Goal: Task Accomplishment & Management: Manage account settings

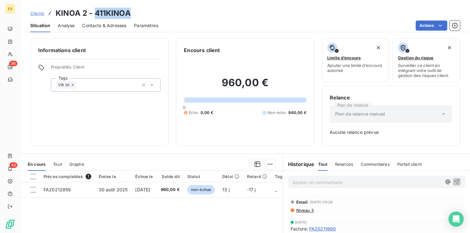
click at [38, 13] on span "Clients" at bounding box center [37, 13] width 14 height 5
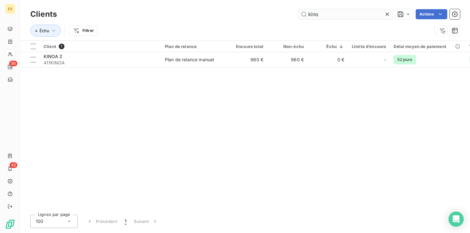
drag, startPoint x: 388, startPoint y: 13, endPoint x: 365, endPoint y: 19, distance: 23.4
click at [387, 13] on icon at bounding box center [387, 14] width 3 height 3
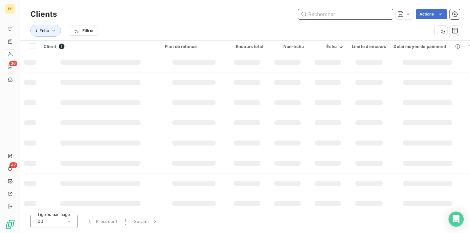
click at [353, 17] on input "text" at bounding box center [345, 14] width 95 height 10
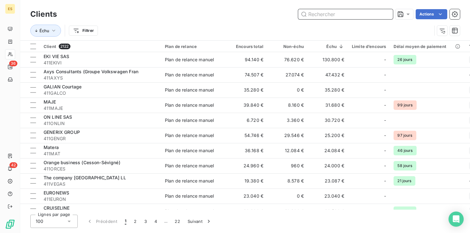
paste input "NOVO NORDISK"
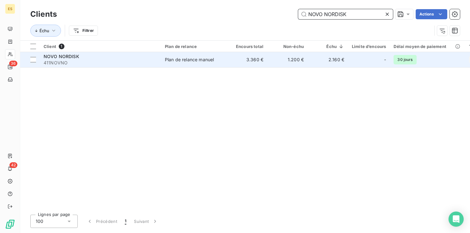
type input "NOVO NORDISK"
click at [124, 64] on span "411NOVNO" at bounding box center [101, 63] width 114 height 6
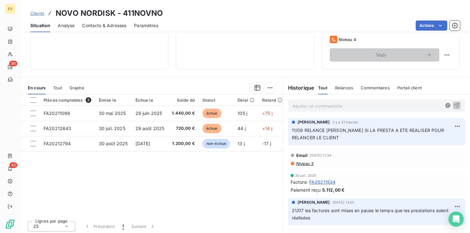
scroll to position [100, 0]
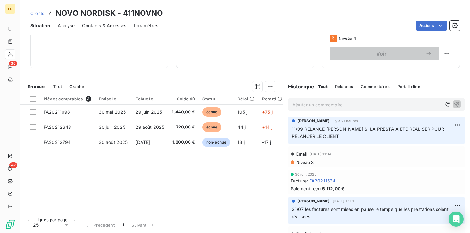
click at [325, 103] on p "Ajouter un commentaire ﻿" at bounding box center [366, 105] width 149 height 8
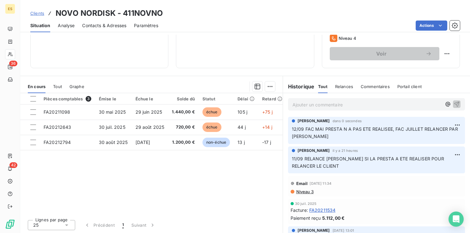
click at [36, 14] on span "Clients" at bounding box center [37, 13] width 14 height 5
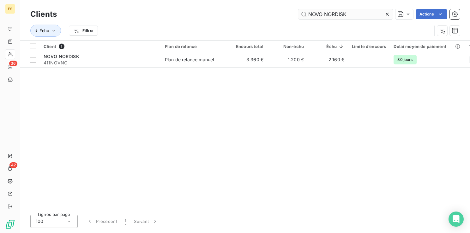
drag, startPoint x: 387, startPoint y: 16, endPoint x: 375, endPoint y: 19, distance: 12.0
click at [387, 16] on icon at bounding box center [387, 14] width 6 height 6
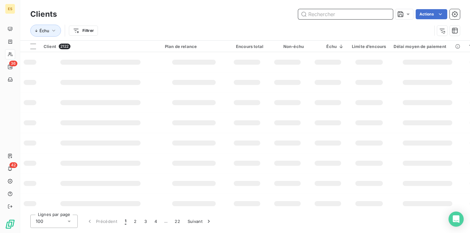
click at [329, 17] on input "text" at bounding box center [345, 14] width 95 height 10
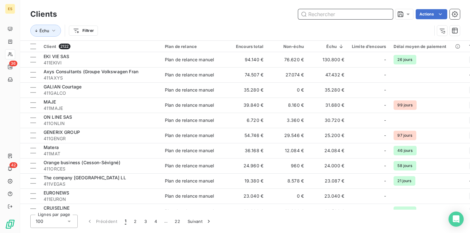
paste input "NORSUD"
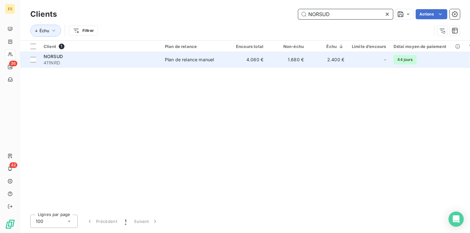
type input "NORSUD"
click at [128, 60] on span "411NRD" at bounding box center [101, 63] width 114 height 6
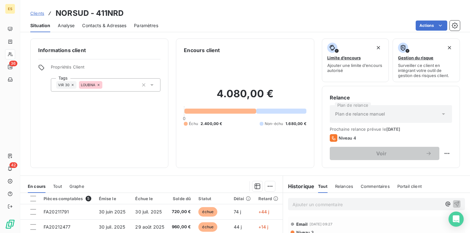
scroll to position [63, 0]
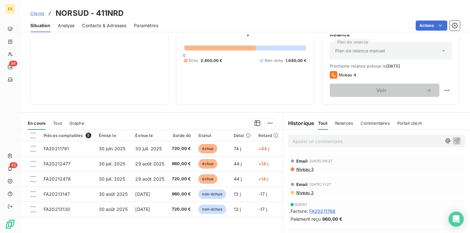
click at [99, 26] on span "Contacts & Adresses" at bounding box center [104, 25] width 44 height 6
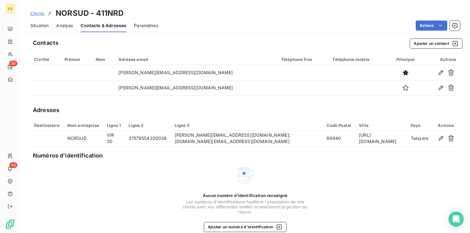
click at [41, 26] on span "Situation" at bounding box center [39, 25] width 18 height 6
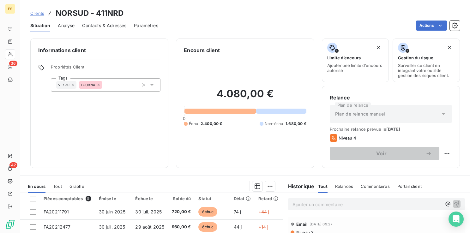
click at [40, 13] on span "Clients" at bounding box center [37, 13] width 14 height 5
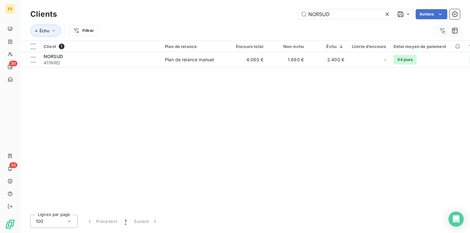
click at [388, 12] on icon at bounding box center [387, 14] width 6 height 6
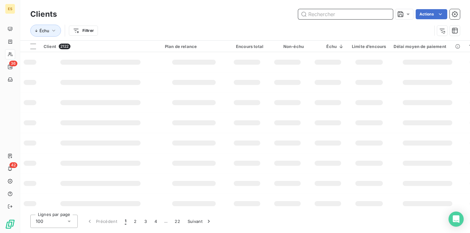
click at [356, 17] on input "text" at bounding box center [345, 14] width 95 height 10
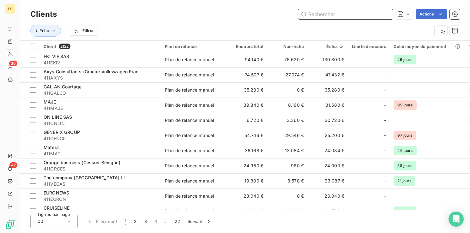
paste input "ECNI SAS"
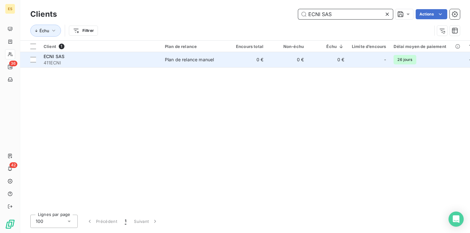
type input "ECNI SAS"
click at [119, 64] on span "411ECNI" at bounding box center [101, 63] width 114 height 6
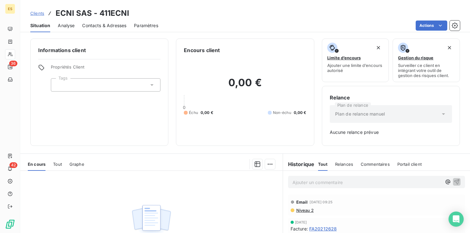
click at [41, 11] on span "Clients" at bounding box center [37, 13] width 14 height 5
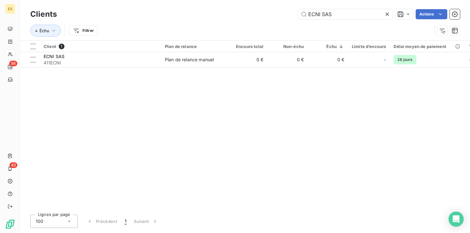
click at [387, 16] on icon at bounding box center [387, 14] width 6 height 6
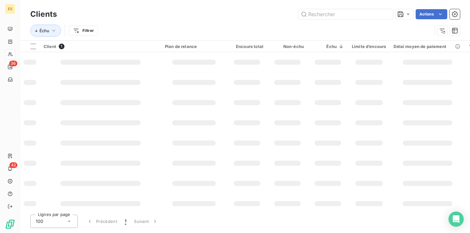
click at [361, 20] on div "Clients Actions" at bounding box center [244, 14] width 429 height 13
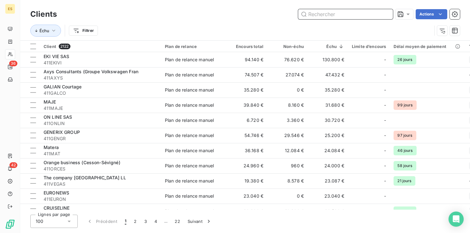
click at [358, 18] on input "text" at bounding box center [345, 14] width 95 height 10
paste input "KERCIA SOLUTIONS"
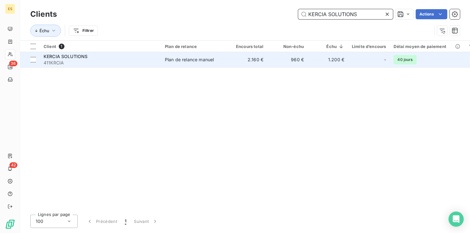
type input "KERCIA SOLUTIONS"
click at [199, 55] on td "Plan de relance manuel" at bounding box center [194, 59] width 66 height 15
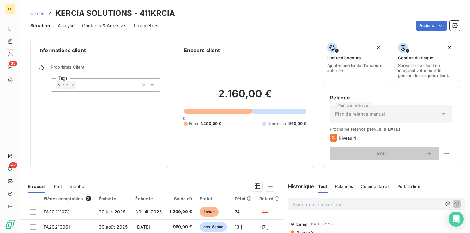
scroll to position [32, 0]
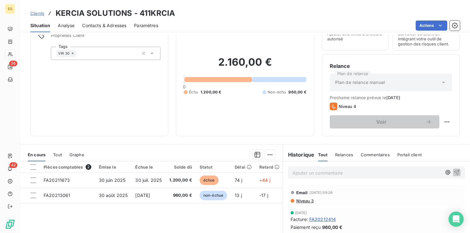
click at [35, 12] on span "Clients" at bounding box center [37, 13] width 14 height 5
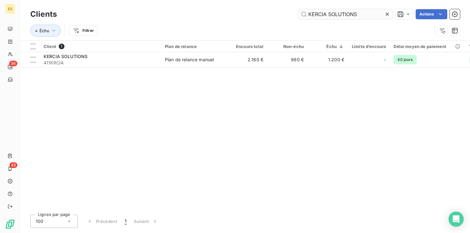
click at [387, 16] on icon at bounding box center [387, 14] width 6 height 6
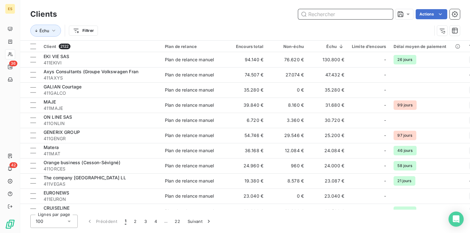
click at [352, 16] on input "text" at bounding box center [345, 14] width 95 height 10
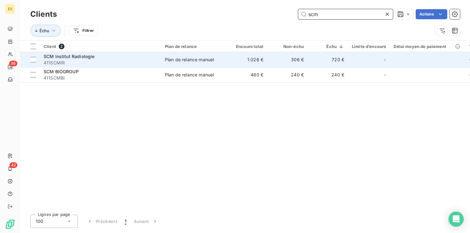
type input "scm"
click at [102, 62] on span "411SCMIR" at bounding box center [101, 63] width 114 height 6
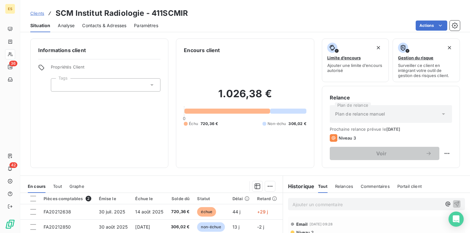
click at [98, 26] on span "Contacts & Adresses" at bounding box center [104, 25] width 44 height 6
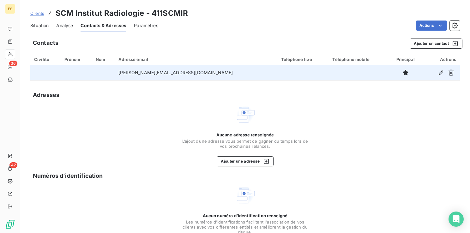
click at [173, 76] on td "[PERSON_NAME][EMAIL_ADDRESS][DOMAIN_NAME]" at bounding box center [196, 72] width 163 height 15
click at [448, 72] on icon "button" at bounding box center [451, 72] width 6 height 6
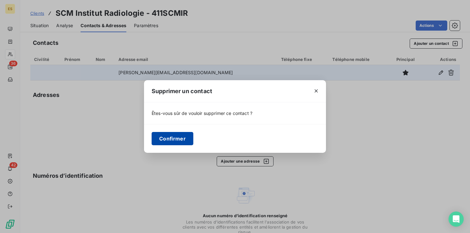
click at [163, 141] on button "Confirmer" at bounding box center [173, 138] width 42 height 13
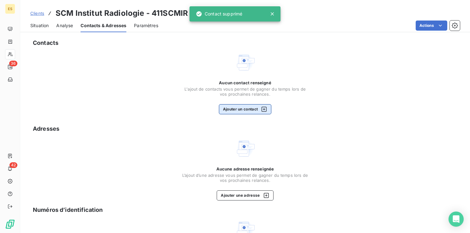
click at [237, 110] on button "Ajouter un contact" at bounding box center [245, 109] width 53 height 10
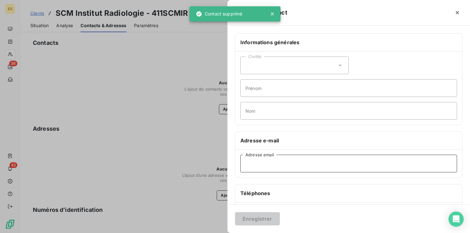
click at [261, 161] on input "Adresse email" at bounding box center [348, 164] width 217 height 18
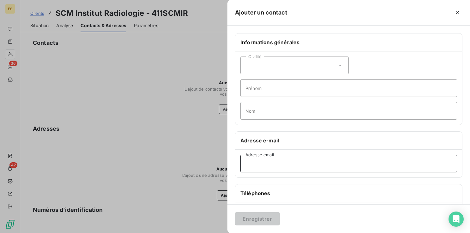
paste input "[PERSON_NAME] <[PERSON_NAME][EMAIL_ADDRESS][DOMAIN_NAME]>"
drag, startPoint x: 287, startPoint y: 163, endPoint x: 194, endPoint y: 172, distance: 93.6
click at [193, 233] on div "Ajouter un contact Informations générales Civilité Prénom Nom Adresse e-mail [P…" at bounding box center [235, 233] width 470 height 0
click at [337, 164] on input "[PERSON_NAME][EMAIL_ADDRESS][DOMAIN_NAME]>" at bounding box center [348, 164] width 217 height 18
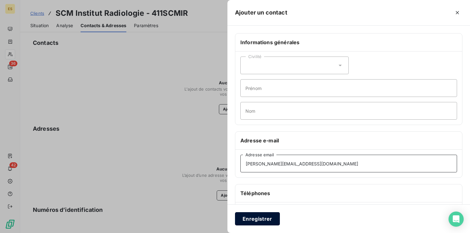
type input "[PERSON_NAME][EMAIL_ADDRESS][DOMAIN_NAME]"
click at [264, 222] on button "Enregistrer" at bounding box center [257, 218] width 45 height 13
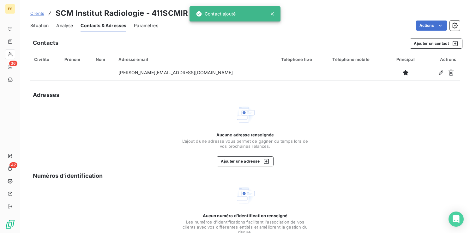
click at [40, 26] on span "Situation" at bounding box center [39, 25] width 18 height 6
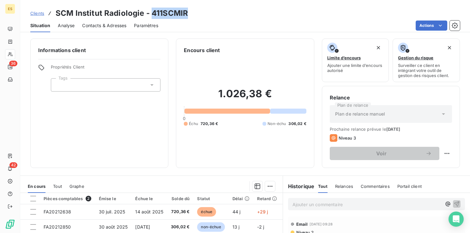
drag, startPoint x: 186, startPoint y: 12, endPoint x: 152, endPoint y: 15, distance: 34.9
click at [152, 15] on div "Clients SCM Institut Radiologie - 411SCMIR" at bounding box center [245, 13] width 450 height 11
copy h3 "411SCMIR"
click at [41, 13] on span "Clients" at bounding box center [37, 13] width 14 height 5
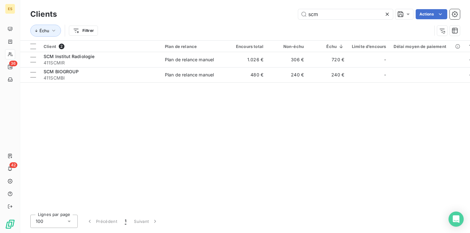
click at [386, 13] on icon at bounding box center [387, 14] width 3 height 3
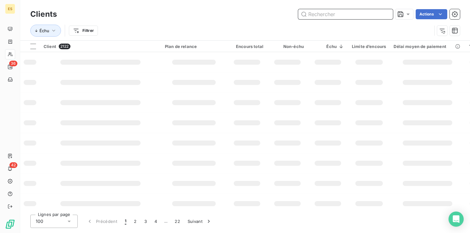
click at [352, 9] on input "text" at bounding box center [345, 14] width 95 height 10
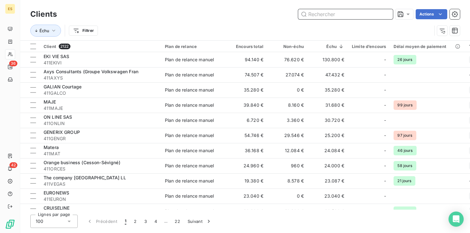
paste input "GIE Imagerie [GEOGRAPHIC_DATA]"
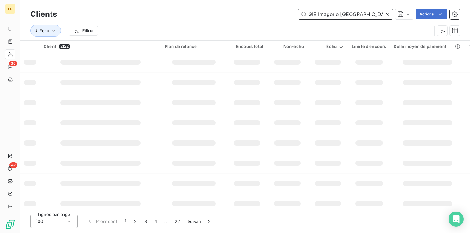
type input "GIE Imagerie [GEOGRAPHIC_DATA]"
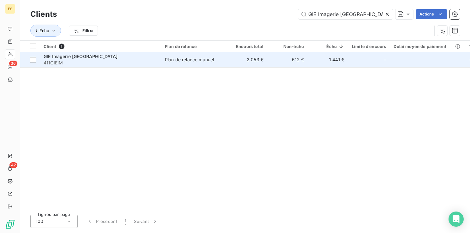
click at [236, 62] on td "2.053 €" at bounding box center [247, 59] width 40 height 15
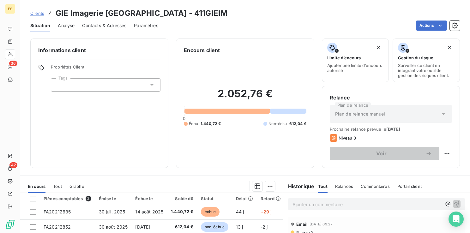
click at [103, 26] on span "Contacts & Adresses" at bounding box center [104, 25] width 44 height 6
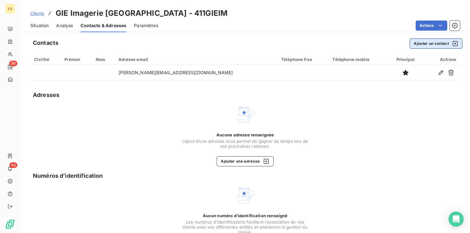
click at [423, 44] on button "Ajouter un contact" at bounding box center [436, 44] width 53 height 10
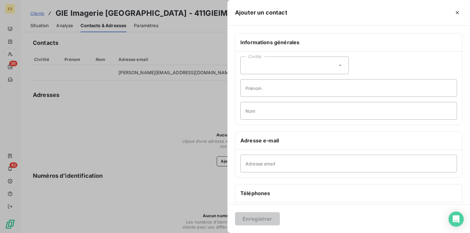
click at [194, 96] on div at bounding box center [235, 116] width 470 height 233
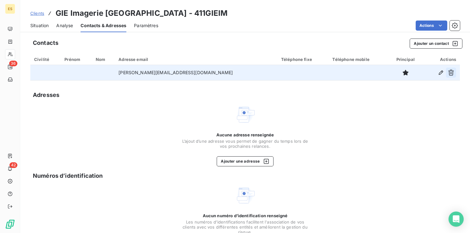
click at [448, 70] on icon "button" at bounding box center [451, 73] width 6 height 6
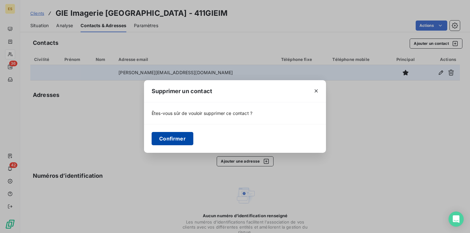
click at [166, 132] on button "Confirmer" at bounding box center [173, 138] width 42 height 13
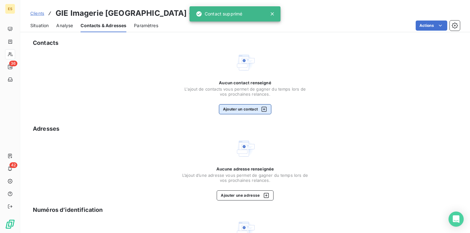
click at [234, 113] on button "Ajouter un contact" at bounding box center [245, 109] width 53 height 10
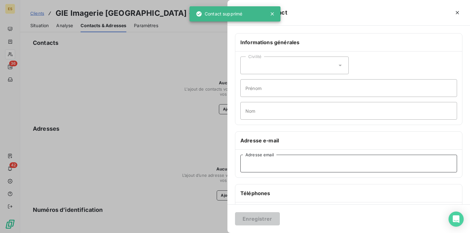
click at [256, 167] on input "Adresse email" at bounding box center [348, 164] width 217 height 18
paste input "[PERSON_NAME] <[PERSON_NAME][EMAIL_ADDRESS][DOMAIN_NAME]>"
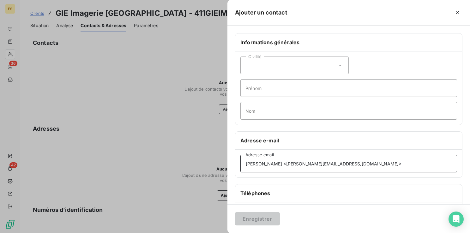
drag, startPoint x: 288, startPoint y: 163, endPoint x: 198, endPoint y: 169, distance: 90.5
click at [197, 233] on div "Ajouter un contact Informations générales Civilité Prénom Nom Adresse e-mail [P…" at bounding box center [235, 233] width 470 height 0
click at [341, 164] on input "[PERSON_NAME][EMAIL_ADDRESS][DOMAIN_NAME]>" at bounding box center [348, 164] width 217 height 18
type input "[PERSON_NAME][EMAIL_ADDRESS][DOMAIN_NAME]"
click at [252, 218] on button "Enregistrer" at bounding box center [257, 218] width 45 height 13
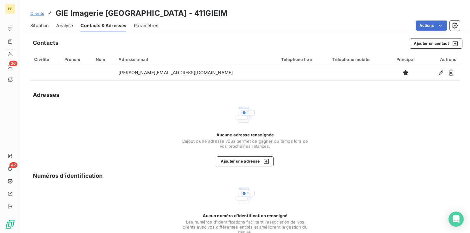
click at [38, 13] on span "Clients" at bounding box center [37, 13] width 14 height 5
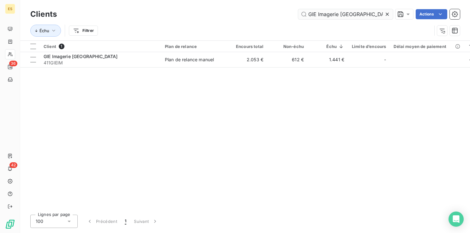
drag, startPoint x: 388, startPoint y: 13, endPoint x: 384, endPoint y: 15, distance: 4.0
click at [388, 13] on icon at bounding box center [387, 14] width 3 height 3
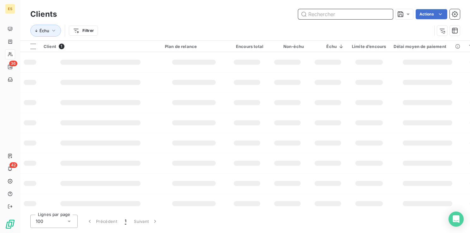
click at [357, 15] on input "text" at bounding box center [345, 14] width 95 height 10
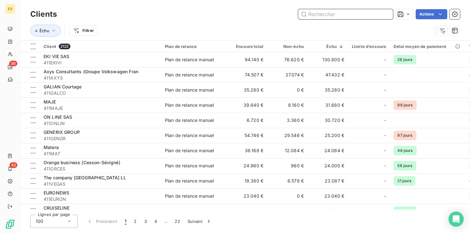
paste input "IRM Paris Hoche"
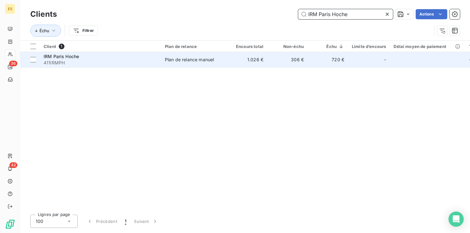
type input "IRM Paris Hoche"
click at [82, 60] on span "411IRMPH" at bounding box center [101, 63] width 114 height 6
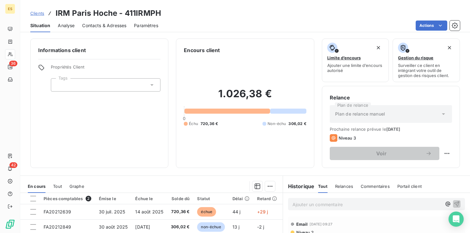
click at [94, 28] on div "Contacts & Adresses" at bounding box center [104, 25] width 44 height 13
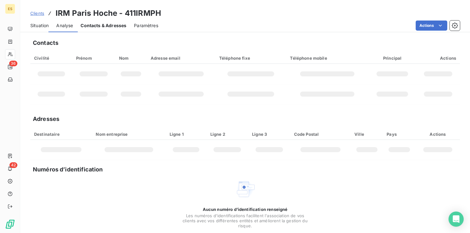
click at [94, 28] on span "Contacts & Adresses" at bounding box center [104, 25] width 46 height 6
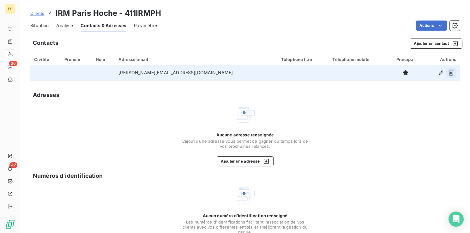
click at [448, 71] on icon "button" at bounding box center [451, 72] width 6 height 6
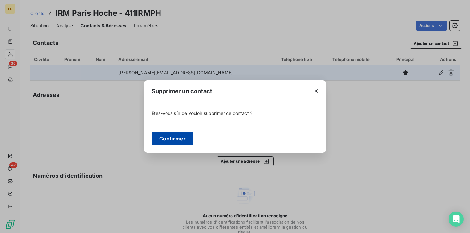
click at [170, 141] on button "Confirmer" at bounding box center [173, 138] width 42 height 13
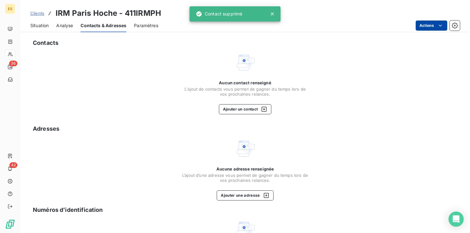
click at [422, 24] on html "ES 36 42 Clients IRM Paris Hoche - 411IRMPH Situation Analyse Contacts & Adress…" at bounding box center [235, 116] width 470 height 233
click at [311, 65] on html "ES 36 42 Clients IRM Paris Hoche - 411IRMPH Situation Analyse Contacts & Adress…" at bounding box center [235, 116] width 470 height 233
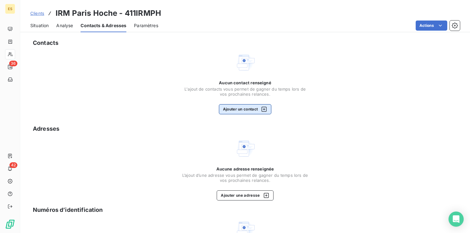
click at [241, 111] on button "Ajouter un contact" at bounding box center [245, 109] width 53 height 10
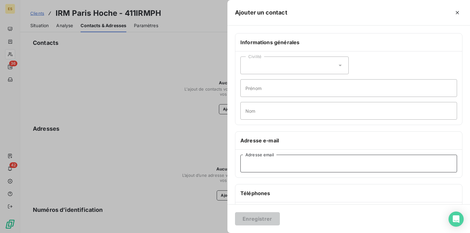
click at [263, 166] on input "Adresse email" at bounding box center [348, 164] width 217 height 18
paste input "[PERSON_NAME] <[PERSON_NAME][EMAIL_ADDRESS][DOMAIN_NAME]>"
drag, startPoint x: 287, startPoint y: 163, endPoint x: 205, endPoint y: 163, distance: 81.8
click at [206, 233] on div "Ajouter un contact Informations générales Civilité Prénom Nom Adresse e-mail [P…" at bounding box center [235, 233] width 470 height 0
click at [339, 164] on input "[PERSON_NAME][EMAIL_ADDRESS][DOMAIN_NAME]>" at bounding box center [348, 164] width 217 height 18
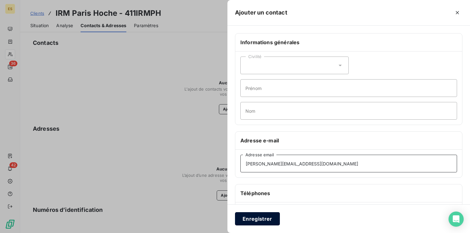
type input "[PERSON_NAME][EMAIL_ADDRESS][DOMAIN_NAME]"
click at [256, 219] on button "Enregistrer" at bounding box center [257, 218] width 45 height 13
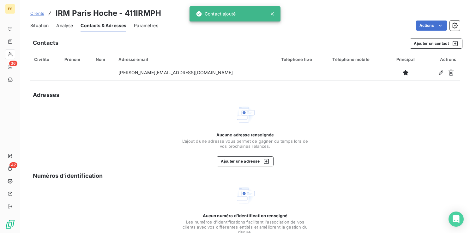
click at [35, 14] on span "Clients" at bounding box center [37, 13] width 14 height 5
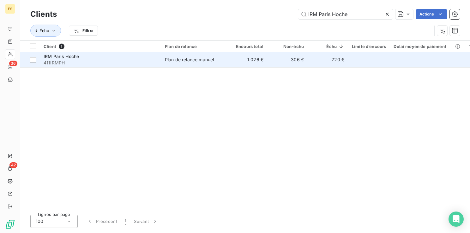
click at [174, 61] on div "Plan de relance manuel" at bounding box center [189, 60] width 49 height 6
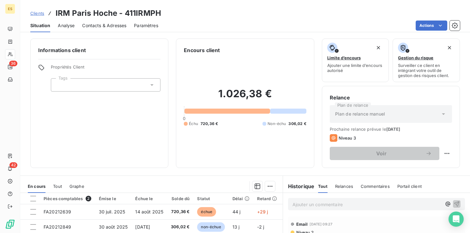
click at [93, 27] on span "Contacts & Adresses" at bounding box center [104, 25] width 44 height 6
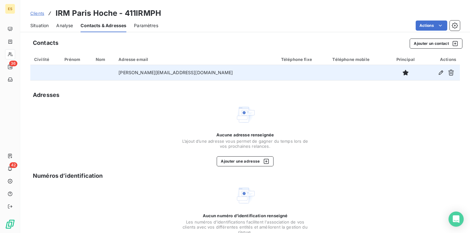
click at [142, 70] on td "[PERSON_NAME][EMAIL_ADDRESS][DOMAIN_NAME]" at bounding box center [196, 72] width 163 height 15
click at [448, 71] on icon "button" at bounding box center [451, 72] width 6 height 6
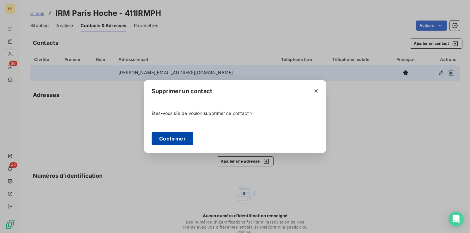
click at [170, 137] on button "Confirmer" at bounding box center [173, 138] width 42 height 13
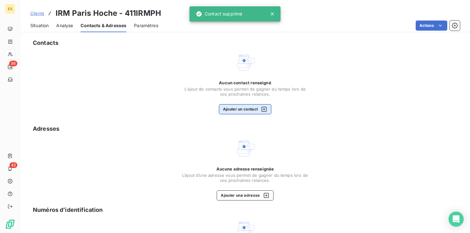
click at [234, 107] on button "Ajouter un contact" at bounding box center [245, 109] width 53 height 10
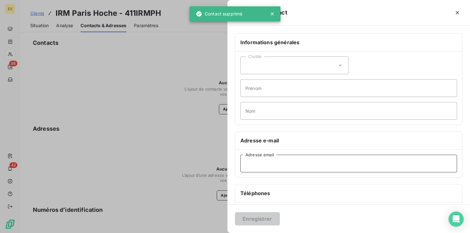
click at [248, 166] on input "Adresse email" at bounding box center [348, 164] width 217 height 18
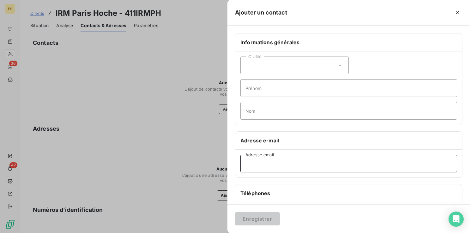
paste input "[PERSON_NAME][EMAIL_ADDRESS][DOMAIN_NAME]"
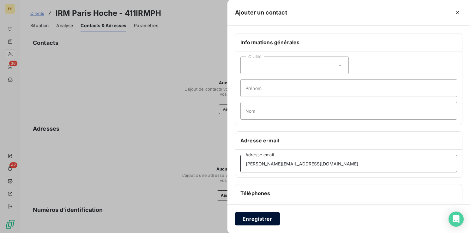
type input "[PERSON_NAME][EMAIL_ADDRESS][DOMAIN_NAME]"
click at [253, 219] on button "Enregistrer" at bounding box center [257, 218] width 45 height 13
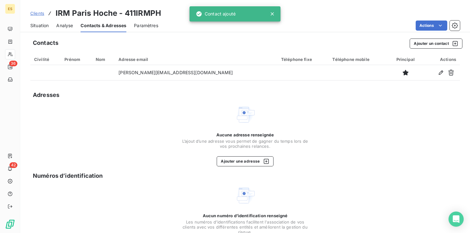
click at [36, 12] on span "Clients" at bounding box center [37, 13] width 14 height 5
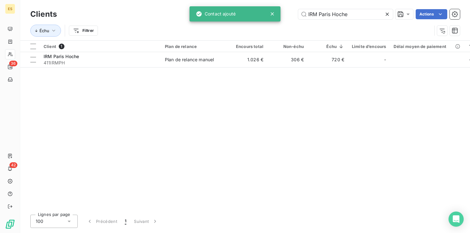
drag, startPoint x: 386, startPoint y: 15, endPoint x: 373, endPoint y: 15, distance: 12.6
click at [386, 15] on icon at bounding box center [387, 14] width 6 height 6
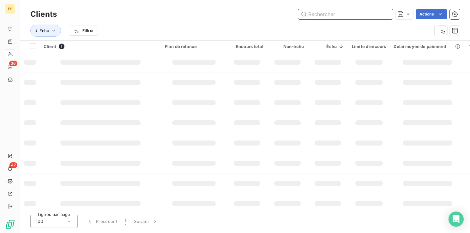
click at [370, 15] on input "text" at bounding box center [345, 14] width 95 height 10
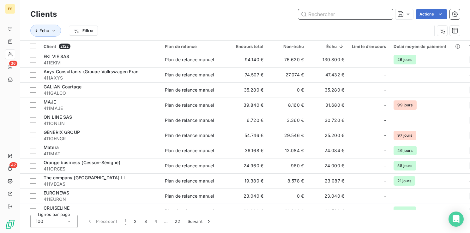
paste input "GIE RADIOLOGIE"
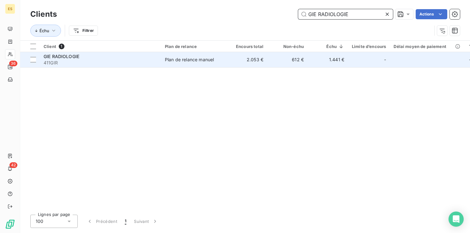
type input "GIE RADIOLOGIE"
click at [106, 59] on div "GIE RADIOLOGIE" at bounding box center [101, 56] width 114 height 6
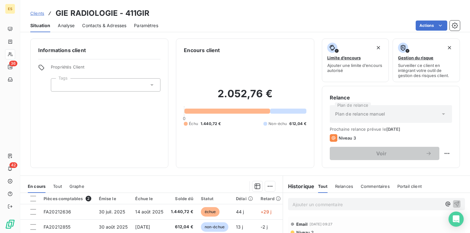
click at [113, 26] on span "Contacts & Adresses" at bounding box center [104, 25] width 44 height 6
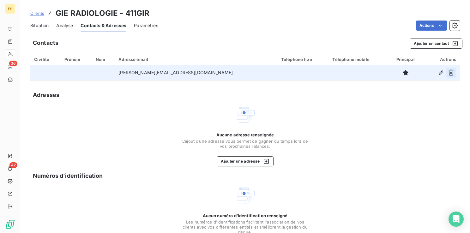
click at [448, 72] on icon "button" at bounding box center [451, 72] width 6 height 6
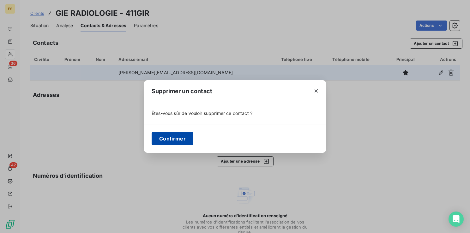
click at [171, 138] on button "Confirmer" at bounding box center [173, 138] width 42 height 13
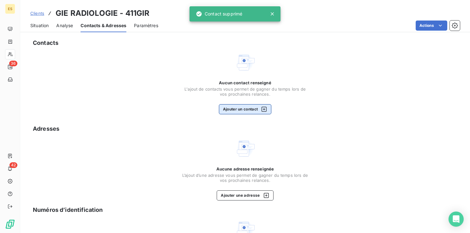
click at [239, 109] on button "Ajouter un contact" at bounding box center [245, 109] width 53 height 10
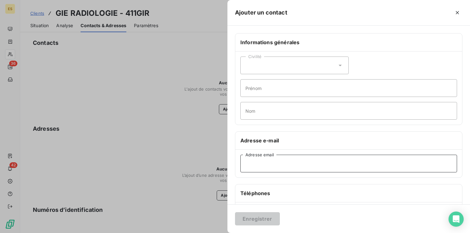
click at [270, 163] on input "Adresse email" at bounding box center [348, 164] width 217 height 18
paste input "MY HANH <[EMAIL_ADDRESS][DOMAIN_NAME]>"
drag, startPoint x: 271, startPoint y: 164, endPoint x: 218, endPoint y: 165, distance: 52.4
click at [218, 233] on div "Ajouter un contact Informations générales Civilité Prénom Nom Adresse e-mail MY…" at bounding box center [235, 233] width 470 height 0
click at [335, 164] on input "[EMAIL_ADDRESS][DOMAIN_NAME]>" at bounding box center [348, 164] width 217 height 18
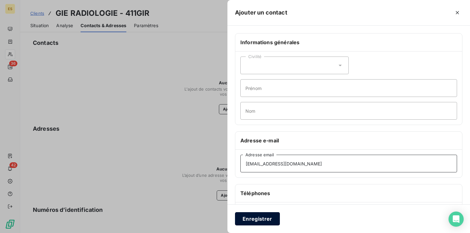
type input "[EMAIL_ADDRESS][DOMAIN_NAME]"
click at [271, 219] on button "Enregistrer" at bounding box center [257, 218] width 45 height 13
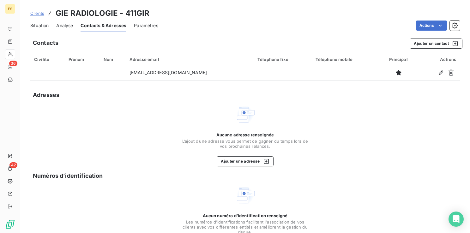
click at [36, 13] on span "Clients" at bounding box center [37, 13] width 14 height 5
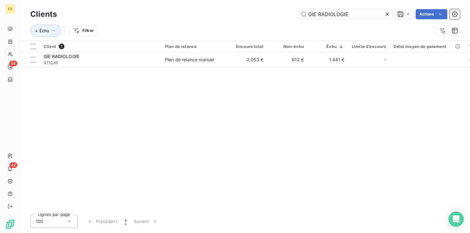
click at [386, 13] on icon at bounding box center [387, 14] width 6 height 6
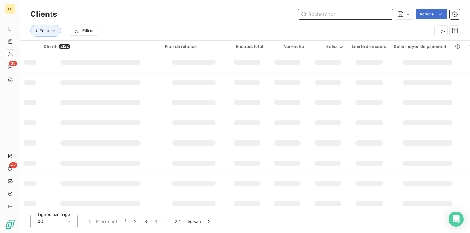
click at [356, 17] on input "text" at bounding box center [345, 14] width 95 height 10
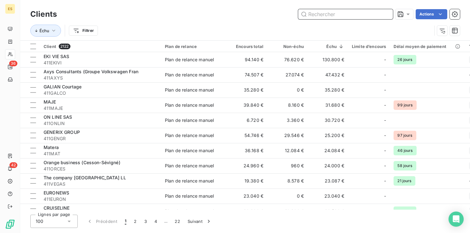
paste input "AVIDSEN"
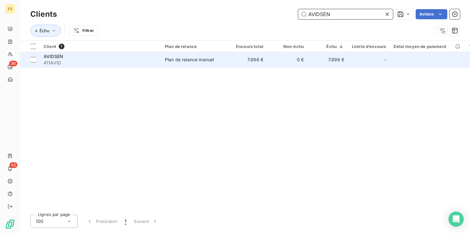
type input "AVIDSEN"
click at [177, 63] on td "Plan de relance manuel" at bounding box center [194, 59] width 66 height 15
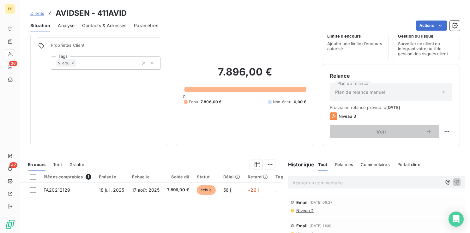
scroll to position [32, 0]
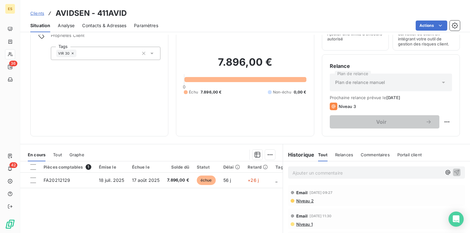
click at [309, 172] on p "Ajouter un commentaire ﻿" at bounding box center [366, 173] width 149 height 8
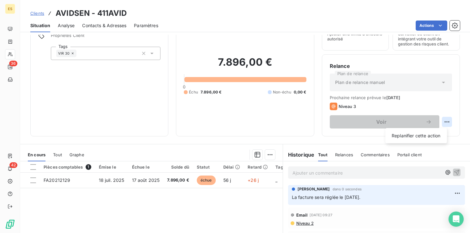
click at [441, 122] on html "ES 36 42 Clients AVIDSEN - 411AVID Situation Analyse Contacts & Adresses Paramè…" at bounding box center [235, 116] width 470 height 233
click at [431, 131] on div "Replanifier cette action" at bounding box center [416, 136] width 57 height 10
select select "8"
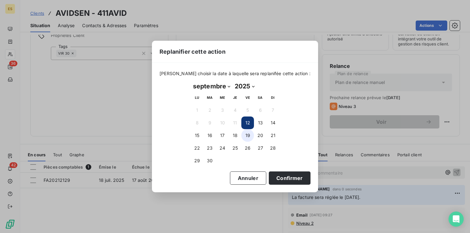
click at [249, 136] on button "19" at bounding box center [247, 135] width 13 height 13
click at [277, 177] on button "Confirmer" at bounding box center [290, 177] width 42 height 13
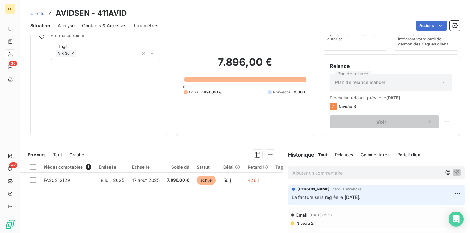
click at [37, 12] on span "Clients" at bounding box center [37, 13] width 14 height 5
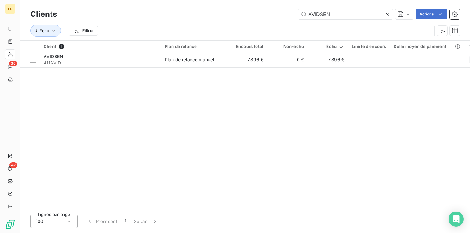
click at [387, 12] on icon at bounding box center [387, 14] width 6 height 6
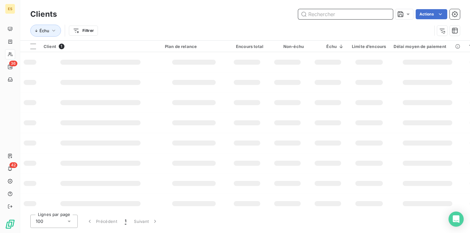
click at [340, 17] on input "text" at bounding box center [345, 14] width 95 height 10
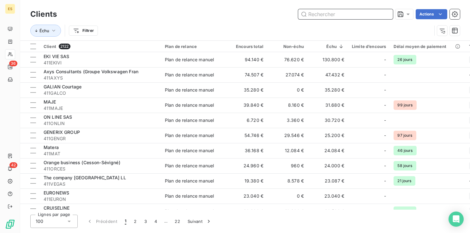
paste input "Booking Fans"
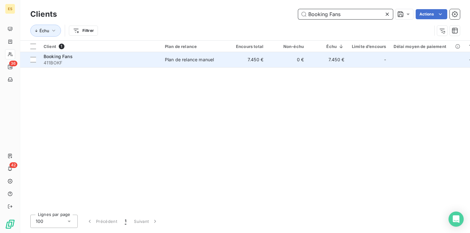
type input "Booking Fans"
click at [153, 61] on span "411BOKF" at bounding box center [101, 63] width 114 height 6
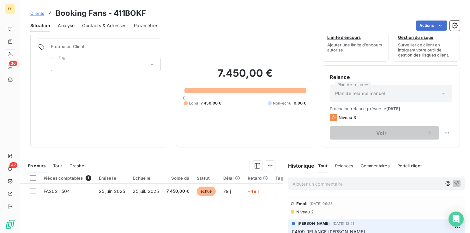
scroll to position [32, 0]
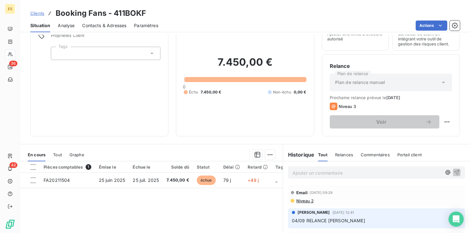
click at [39, 13] on span "Clients" at bounding box center [37, 13] width 14 height 5
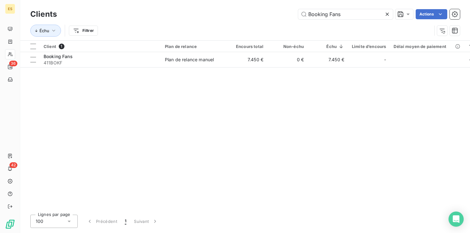
click at [386, 15] on icon at bounding box center [387, 14] width 3 height 3
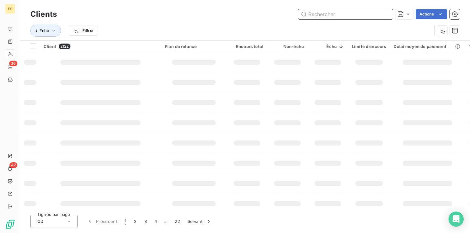
click at [343, 17] on input "text" at bounding box center [345, 14] width 95 height 10
paste input "SAC PERSONNALISABLE"
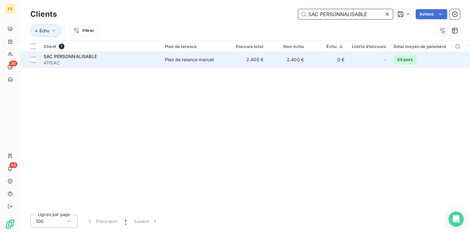
type input "SAC PERSONNALISABLE"
click at [104, 56] on div "SAC PERSONNALISABLE" at bounding box center [101, 56] width 114 height 6
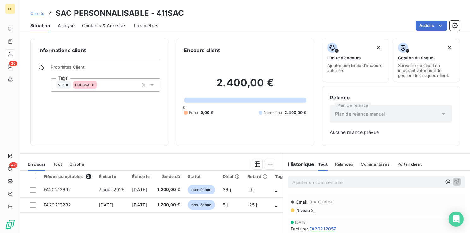
click at [36, 15] on span "Clients" at bounding box center [37, 13] width 14 height 5
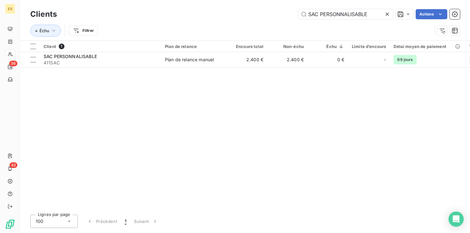
click at [387, 15] on icon at bounding box center [387, 14] width 3 height 3
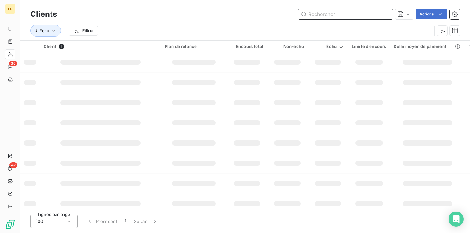
click at [358, 15] on input "text" at bounding box center [345, 14] width 95 height 10
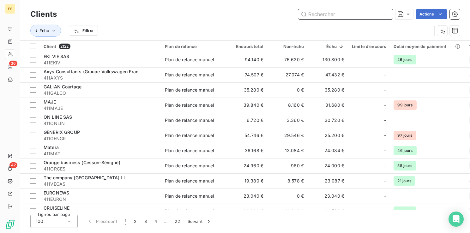
paste input "REVES & MERVEILLES"
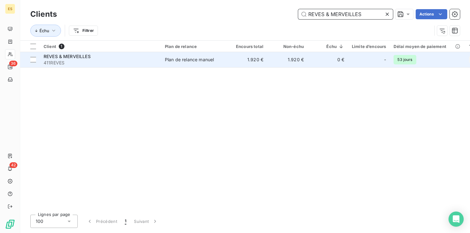
type input "REVES & MERVEILLES"
click at [145, 59] on div "REVES & MERVEILLES" at bounding box center [101, 56] width 114 height 6
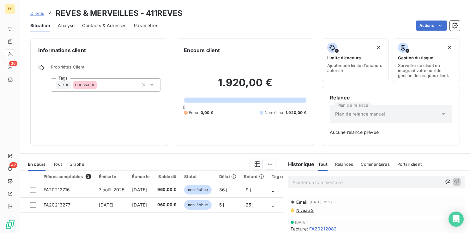
click at [40, 14] on span "Clients" at bounding box center [37, 13] width 14 height 5
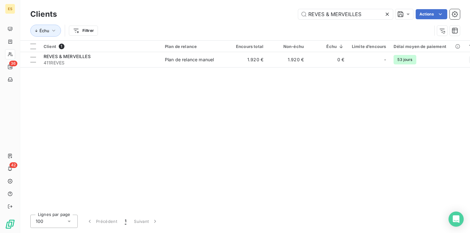
click at [386, 16] on icon at bounding box center [387, 14] width 6 height 6
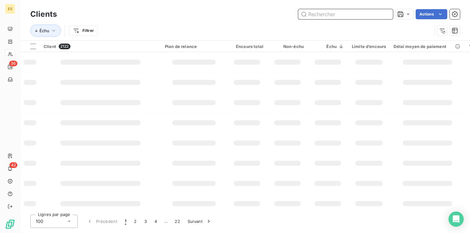
click at [375, 12] on input "text" at bounding box center [345, 14] width 95 height 10
paste input "VELHY - HEER ROBOT"
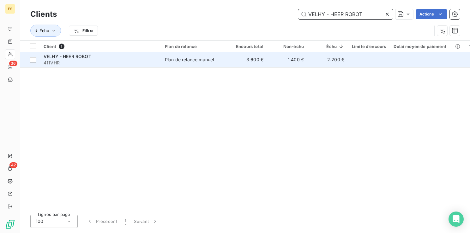
type input "VELHY - HEER ROBOT"
click at [195, 66] on td "Plan de relance manuel" at bounding box center [194, 59] width 66 height 15
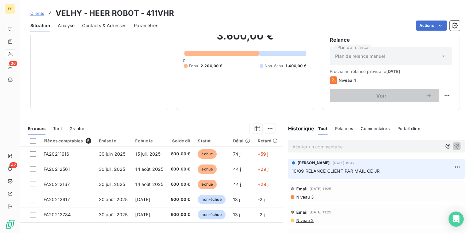
scroll to position [63, 0]
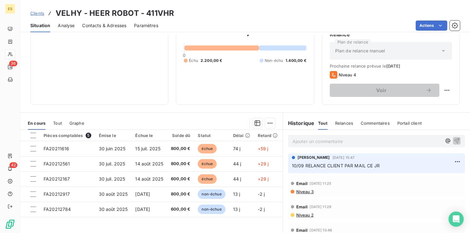
click at [328, 168] on p "10/09 RELANCE CLIENT PAR MAIL CE JR" at bounding box center [376, 165] width 169 height 7
drag, startPoint x: 328, startPoint y: 168, endPoint x: 302, endPoint y: 166, distance: 26.3
click at [302, 166] on span "10/09 RELANCE CLIENT PAR MAIL CE JR" at bounding box center [336, 165] width 88 height 5
click at [453, 159] on html "ES 36 42 Clients VELHY - HEER ROBOT - 411VHR Situation Analyse Contacts & Adres…" at bounding box center [235, 116] width 470 height 233
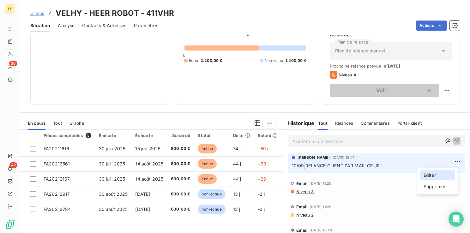
click at [428, 170] on div "Editer" at bounding box center [437, 175] width 35 height 10
click at [302, 165] on span "10/09 RELANCE CLIENT PAR MAIL CE JR" at bounding box center [336, 165] width 88 height 5
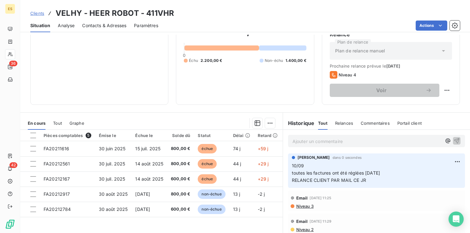
click at [31, 13] on span "Clients" at bounding box center [37, 13] width 14 height 5
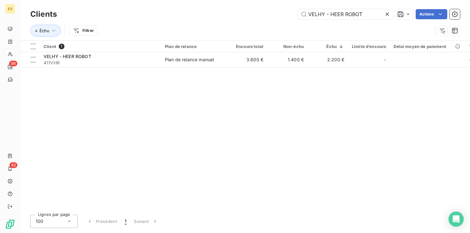
click at [388, 14] on icon at bounding box center [387, 14] width 6 height 6
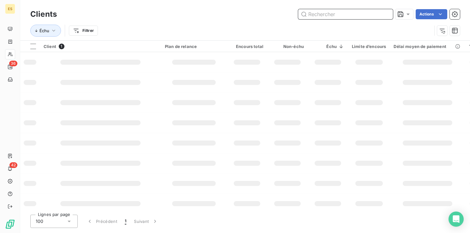
click at [348, 15] on input "text" at bounding box center [345, 14] width 95 height 10
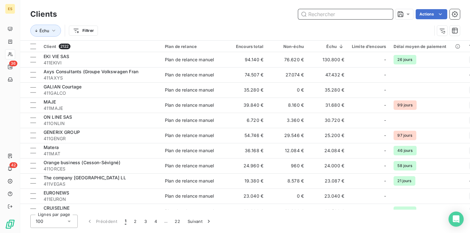
paste input "Orange business (Cesson-Sévigné)"
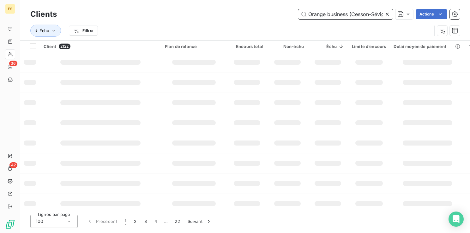
scroll to position [0, 10]
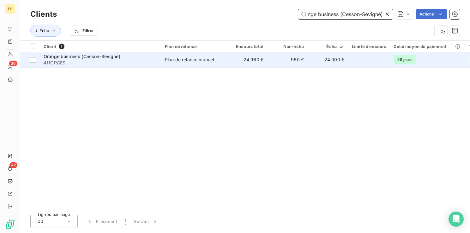
type input "Orange business (Cesson-Sévigné)"
click at [141, 65] on span "411ORCES" at bounding box center [101, 63] width 114 height 6
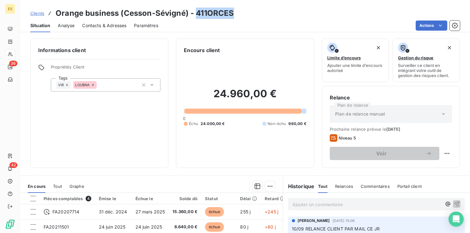
drag, startPoint x: 196, startPoint y: 14, endPoint x: 234, endPoint y: 9, distance: 38.0
click at [234, 9] on div "Clients Orange business (Cesson-Sévigné) - 411ORCES" at bounding box center [245, 13] width 450 height 11
copy h3 "411ORCES"
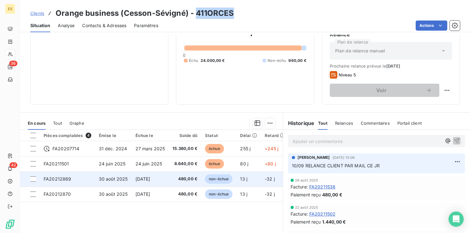
scroll to position [32, 0]
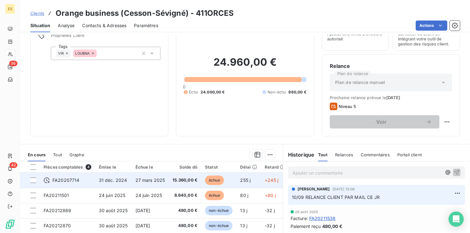
click at [135, 183] on td "27 mars 2025" at bounding box center [150, 180] width 37 height 15
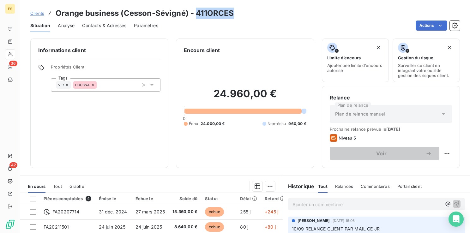
drag, startPoint x: 240, startPoint y: 16, endPoint x: 198, endPoint y: 14, distance: 42.4
click at [198, 14] on div "Clients Orange business (Cesson-Sévigné) - 411ORCES" at bounding box center [245, 13] width 450 height 11
copy h3 "411ORCES"
click at [38, 13] on span "Clients" at bounding box center [37, 13] width 14 height 5
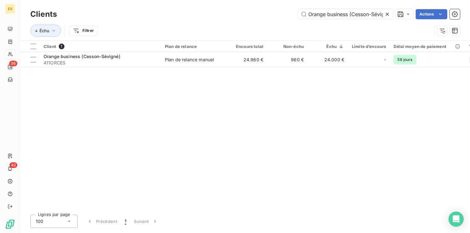
click at [388, 13] on icon at bounding box center [387, 14] width 3 height 3
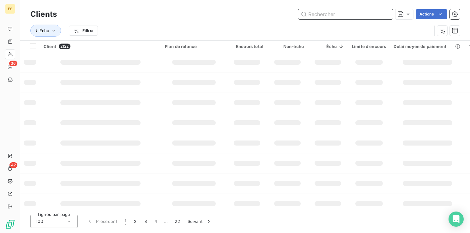
click at [312, 15] on input "text" at bounding box center [345, 14] width 95 height 10
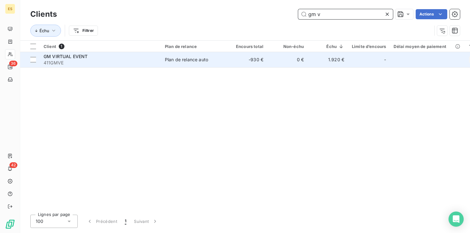
type input "gm v"
click at [81, 61] on span "411GMVE" at bounding box center [101, 63] width 114 height 6
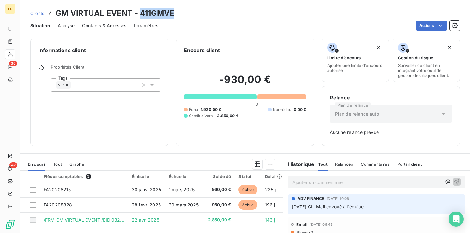
drag, startPoint x: 176, startPoint y: 15, endPoint x: 139, endPoint y: 11, distance: 36.6
click at [139, 11] on div "Clients GM VIRTUAL EVENT - 411GMVE" at bounding box center [245, 13] width 450 height 11
copy h3 "411GMVE"
drag, startPoint x: 57, startPoint y: 15, endPoint x: 175, endPoint y: 16, distance: 118.1
click at [175, 16] on div "Clients GM VIRTUAL EVENT - 411GMVE" at bounding box center [245, 13] width 450 height 11
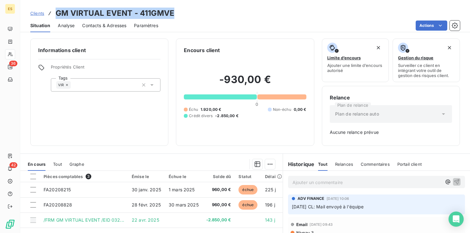
copy h3 "GM VIRTUAL EVENT - 411GMVE"
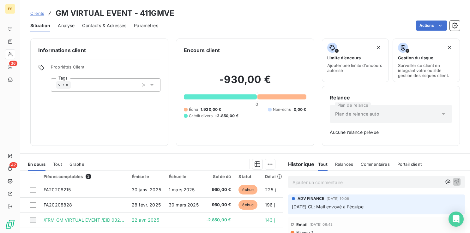
click at [165, 25] on div "Situation Analyse Contacts & Adresses Paramètres Actions" at bounding box center [245, 25] width 450 height 13
click at [175, 14] on div "Clients GM VIRTUAL EVENT - 411GMVE" at bounding box center [245, 13] width 450 height 11
click at [39, 14] on span "Clients" at bounding box center [37, 13] width 14 height 5
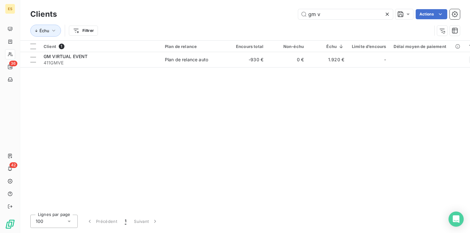
click at [390, 13] on div at bounding box center [388, 14] width 9 height 10
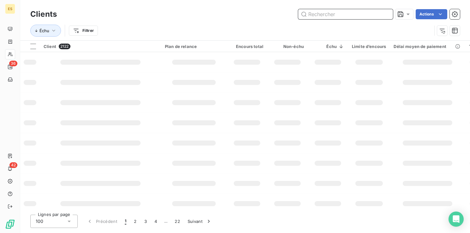
click at [326, 15] on input "text" at bounding box center [345, 14] width 95 height 10
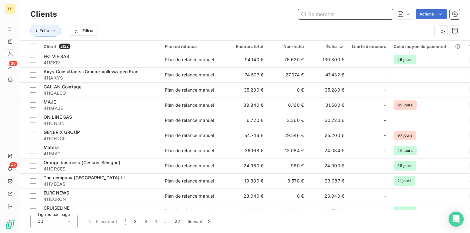
paste input "KONICA MINOLTA"
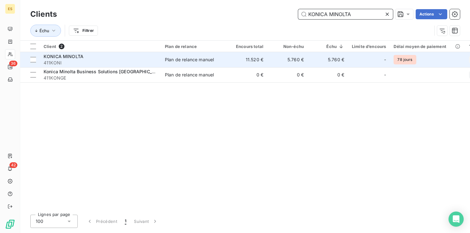
type input "KONICA MINOLTA"
click at [138, 63] on span "411KONI" at bounding box center [101, 63] width 114 height 6
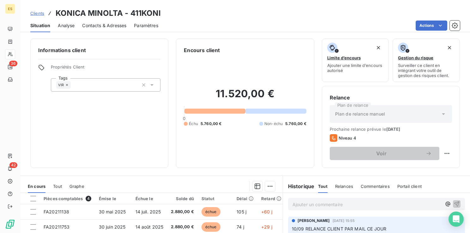
click at [105, 139] on div "Informations client Propriétés Client Tags VIR" at bounding box center [99, 103] width 138 height 129
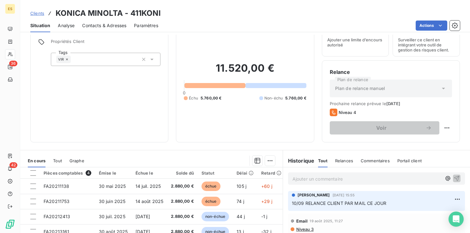
scroll to position [63, 0]
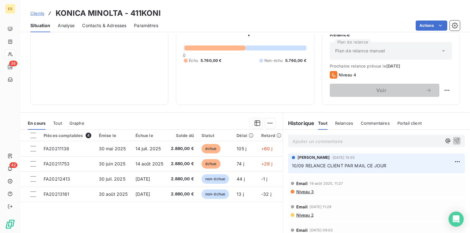
click at [37, 16] on link "Clients" at bounding box center [37, 13] width 14 height 6
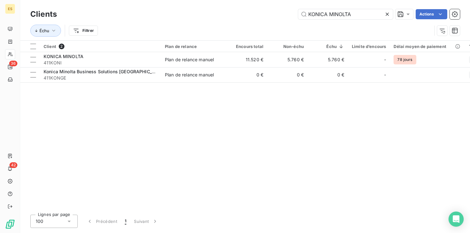
click at [390, 12] on div at bounding box center [388, 14] width 9 height 10
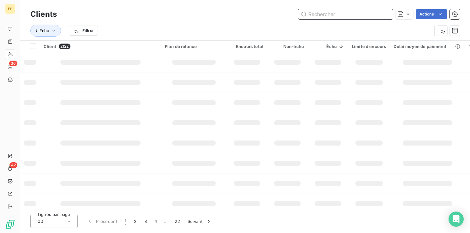
click at [333, 15] on input "text" at bounding box center [345, 14] width 95 height 10
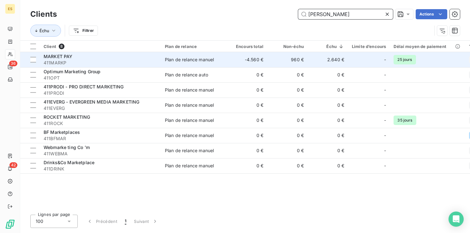
type input "[PERSON_NAME]"
click at [68, 63] on span "411MARKP" at bounding box center [101, 63] width 114 height 6
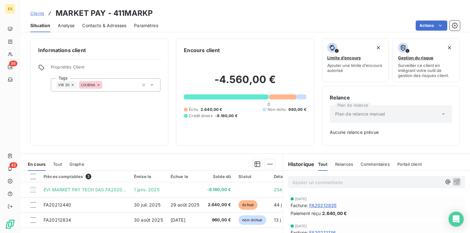
click at [35, 11] on span "Clients" at bounding box center [37, 13] width 14 height 5
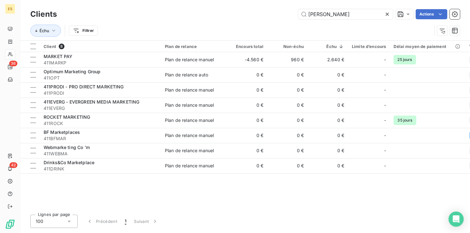
click at [387, 13] on icon at bounding box center [387, 14] width 6 height 6
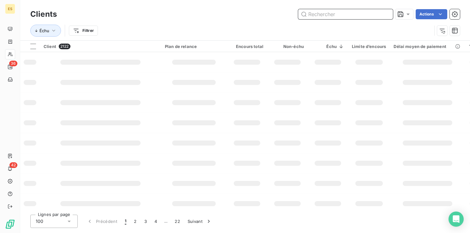
click at [363, 15] on input "text" at bounding box center [345, 14] width 95 height 10
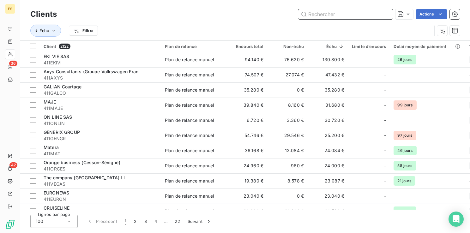
paste input "Easy Start"
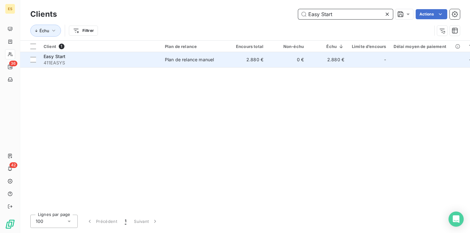
type input "Easy Start"
click at [107, 63] on span "411EASYS" at bounding box center [101, 63] width 114 height 6
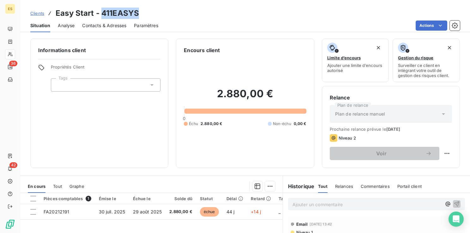
drag, startPoint x: 142, startPoint y: 13, endPoint x: 102, endPoint y: 12, distance: 39.8
click at [102, 12] on div "Clients Easy Start - 411EASYS" at bounding box center [245, 13] width 450 height 11
copy h3 "411EASYS"
click at [75, 87] on div at bounding box center [106, 84] width 110 height 13
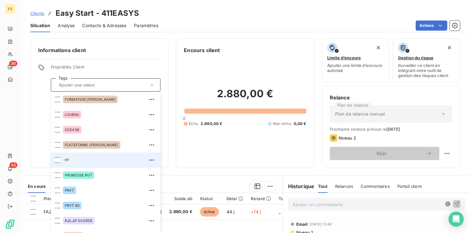
scroll to position [158, 0]
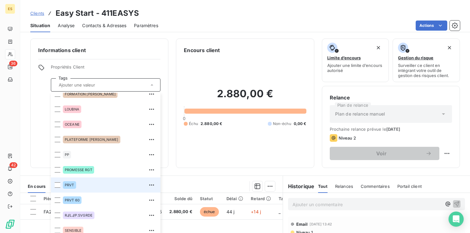
click at [67, 185] on span "PRVT" at bounding box center [69, 185] width 9 height 4
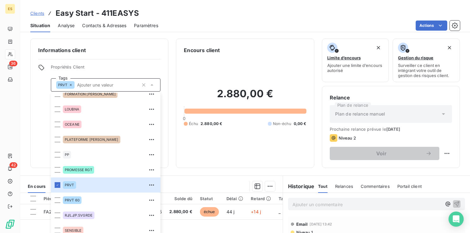
click at [42, 11] on link "Clients" at bounding box center [37, 13] width 14 height 6
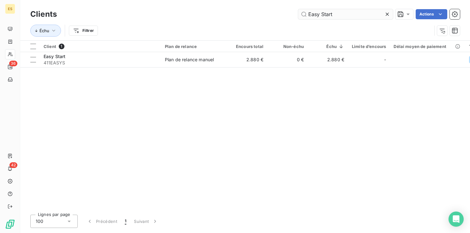
drag, startPoint x: 387, startPoint y: 15, endPoint x: 383, endPoint y: 14, distance: 3.5
click at [386, 15] on icon at bounding box center [387, 14] width 3 height 3
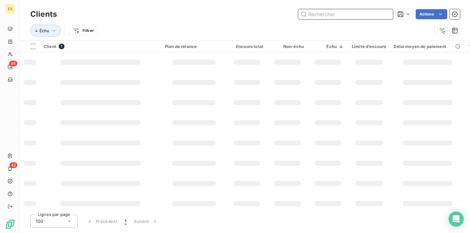
click at [371, 15] on input "text" at bounding box center [345, 14] width 95 height 10
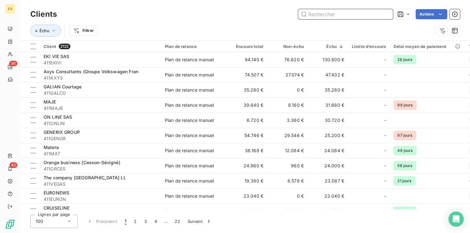
paste input "ENGIE HOME SERVICES"
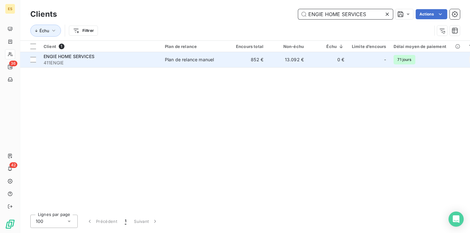
type input "ENGIE HOME SERVICES"
click at [129, 59] on div "ENGIE HOME SERVICES" at bounding box center [101, 56] width 114 height 6
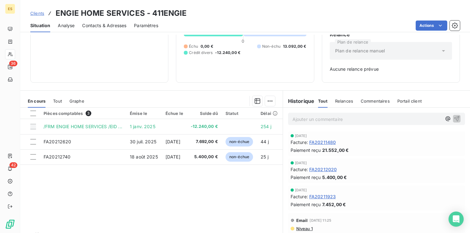
scroll to position [32, 0]
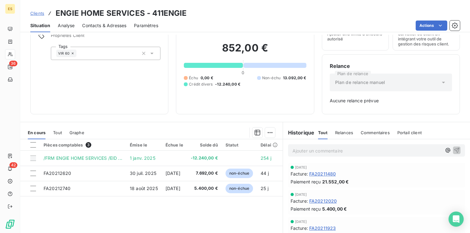
click at [35, 16] on link "Clients" at bounding box center [37, 13] width 14 height 6
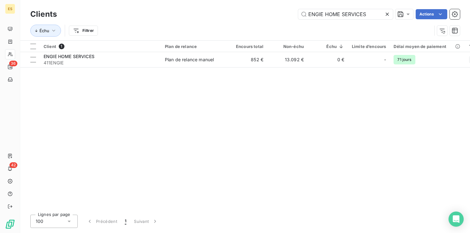
click at [387, 13] on icon at bounding box center [387, 14] width 6 height 6
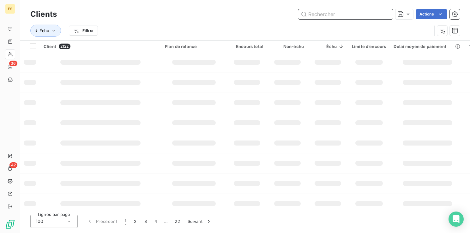
click at [347, 15] on input "text" at bounding box center [345, 14] width 95 height 10
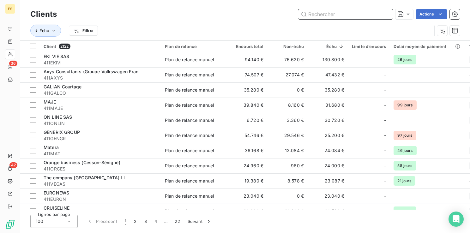
paste input "BIOBank"
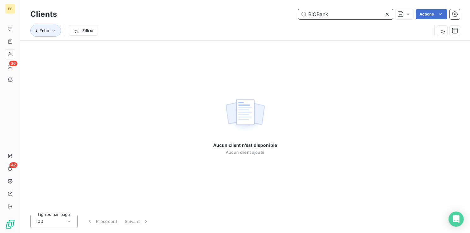
click at [338, 16] on input "BIOBank" at bounding box center [345, 14] width 95 height 10
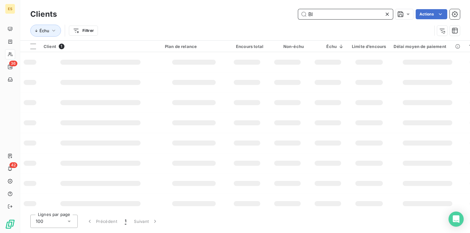
type input "B"
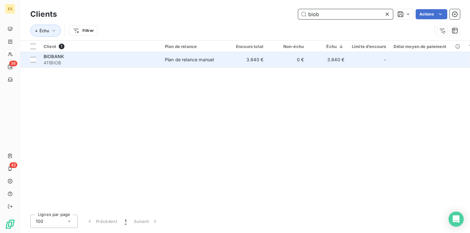
type input "biob"
click at [176, 63] on td "Plan de relance manuel" at bounding box center [194, 59] width 66 height 15
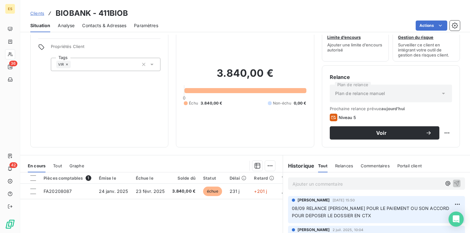
scroll to position [32, 0]
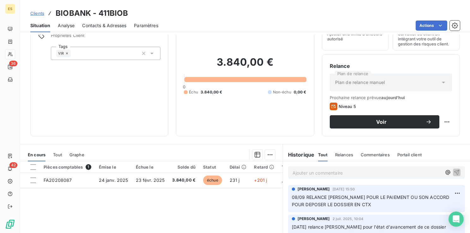
click at [111, 23] on span "Contacts & Adresses" at bounding box center [104, 25] width 44 height 6
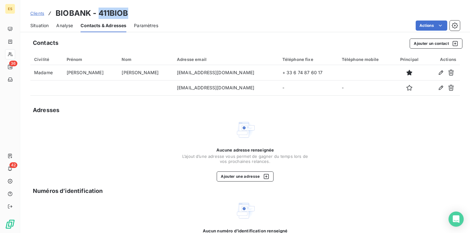
drag, startPoint x: 126, startPoint y: 15, endPoint x: 99, endPoint y: 15, distance: 27.2
click at [99, 15] on h3 "BIOBANK - 411BIOB" at bounding box center [92, 13] width 73 height 11
copy h3 "411BIOB"
click at [44, 25] on span "Situation" at bounding box center [39, 25] width 18 height 6
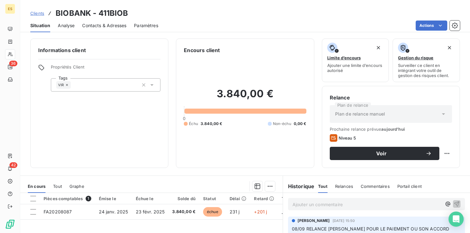
click at [307, 207] on p "Ajouter un commentaire ﻿" at bounding box center [366, 205] width 149 height 8
click at [34, 10] on link "Clients" at bounding box center [37, 13] width 14 height 6
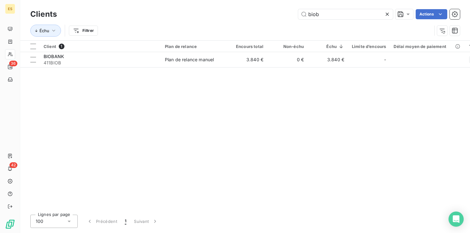
click at [386, 12] on icon at bounding box center [387, 14] width 6 height 6
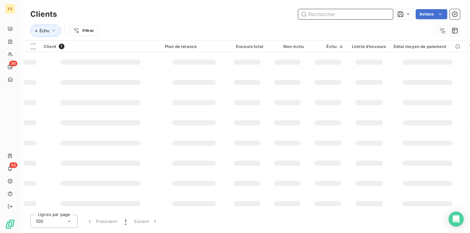
click at [369, 15] on input "text" at bounding box center [345, 14] width 95 height 10
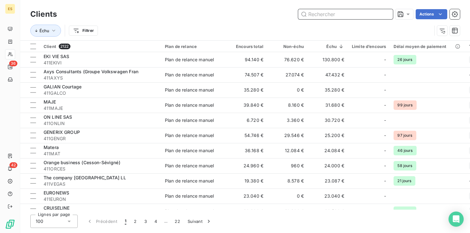
paste input "FINANCIERE IENA"
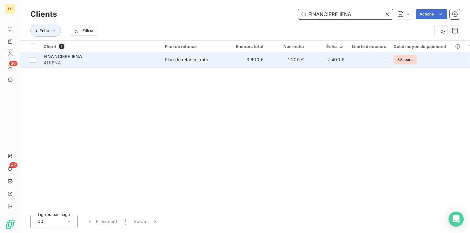
type input "FINANCIERE IENA"
click at [141, 63] on span "411IENA" at bounding box center [101, 63] width 114 height 6
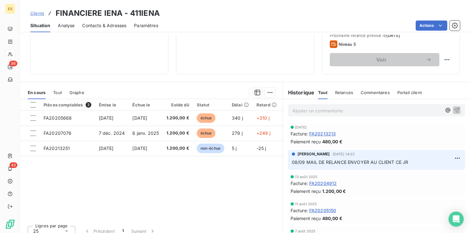
scroll to position [95, 0]
